Goal: Information Seeking & Learning: Find specific fact

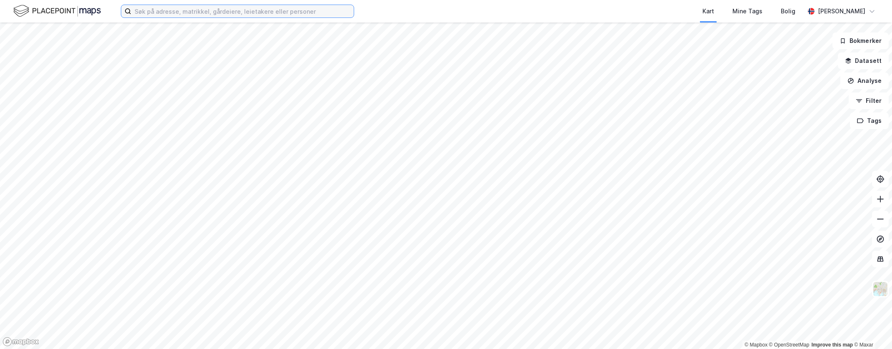
click at [265, 12] on input at bounding box center [242, 11] width 222 height 12
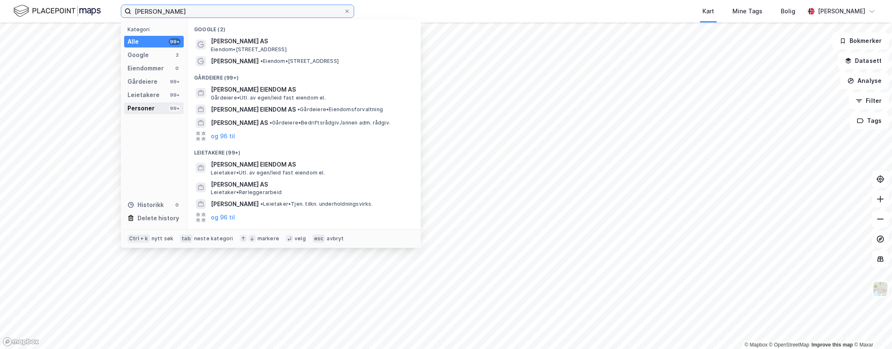
type input "[PERSON_NAME]"
click at [160, 107] on div "Personer 99+" at bounding box center [154, 108] width 60 height 12
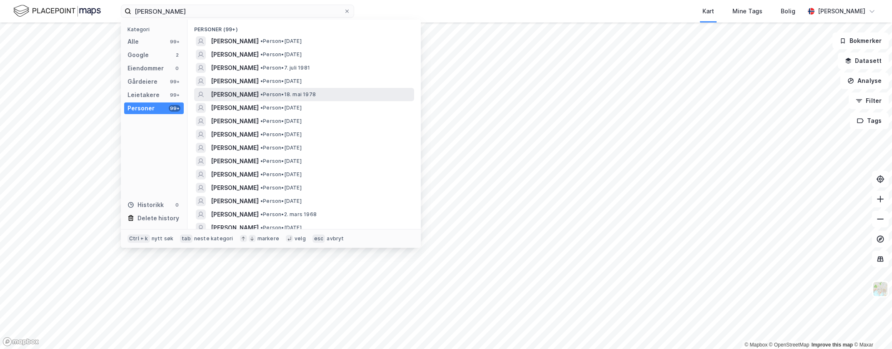
click at [324, 96] on div "[PERSON_NAME] • Person • [DATE]" at bounding box center [312, 95] width 202 height 10
